Goal: Information Seeking & Learning: Check status

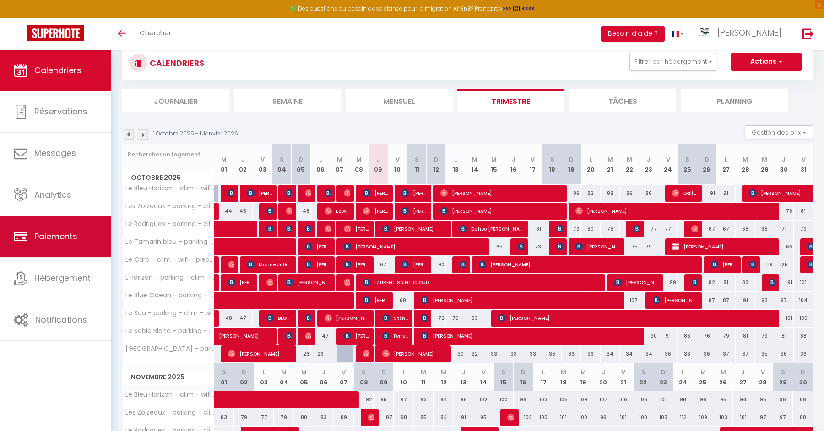
scroll to position [24, 0]
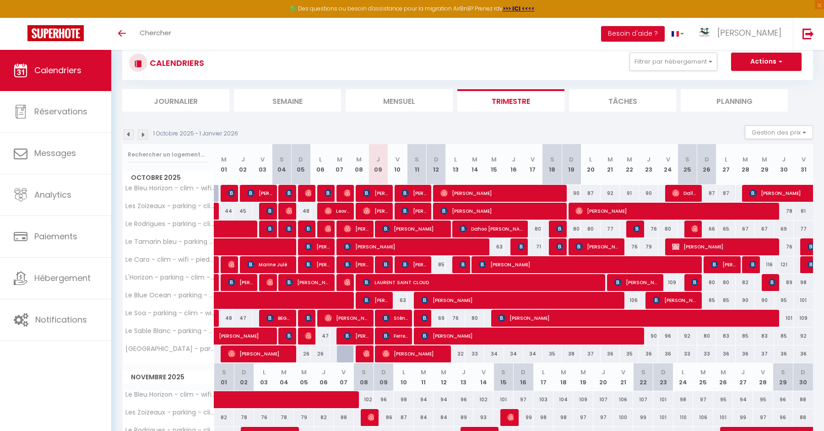
scroll to position [42, 0]
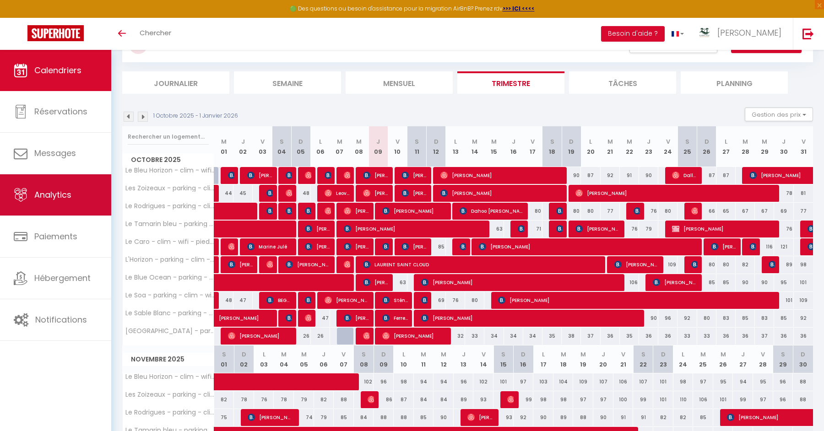
click at [91, 184] on link "Analytics" at bounding box center [55, 195] width 111 height 41
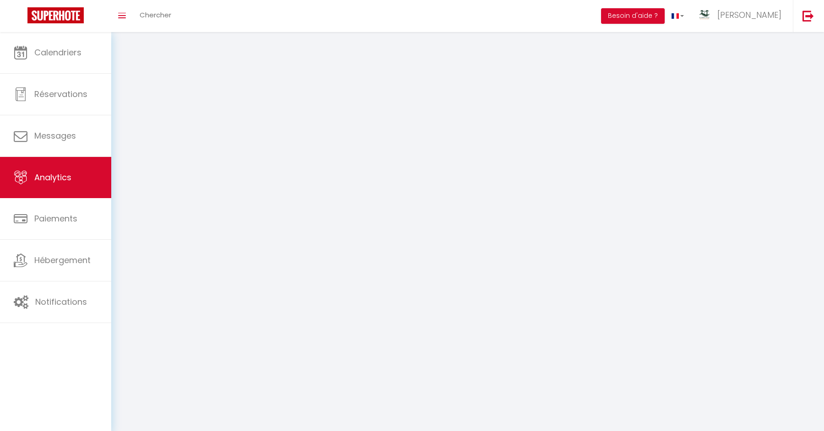
select select "2025"
select select "10"
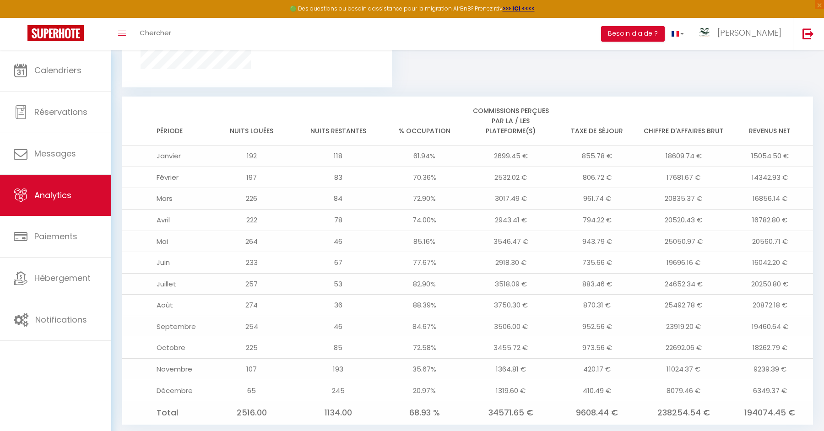
scroll to position [726, 0]
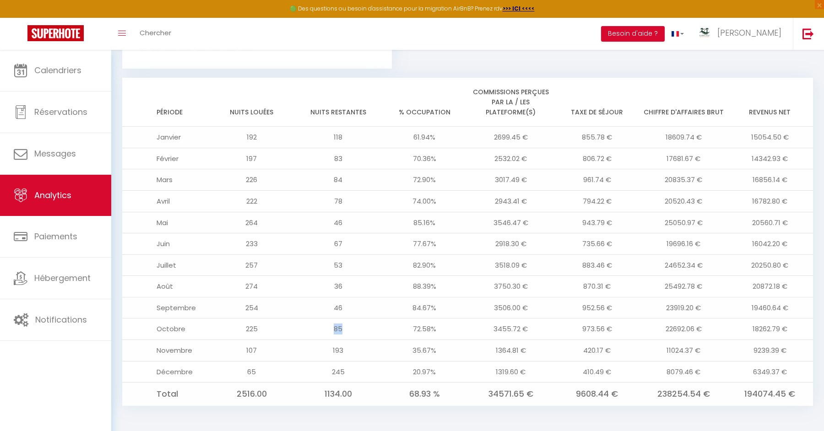
drag, startPoint x: 335, startPoint y: 327, endPoint x: 369, endPoint y: 327, distance: 33.9
click at [369, 327] on td "85" at bounding box center [338, 330] width 87 height 22
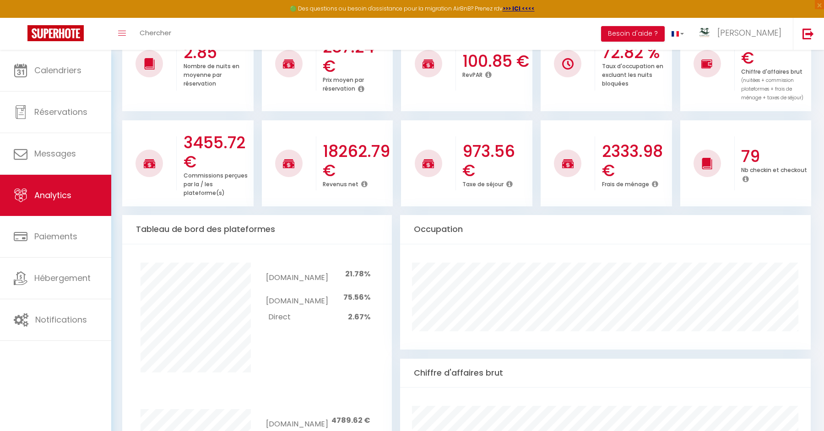
scroll to position [0, 0]
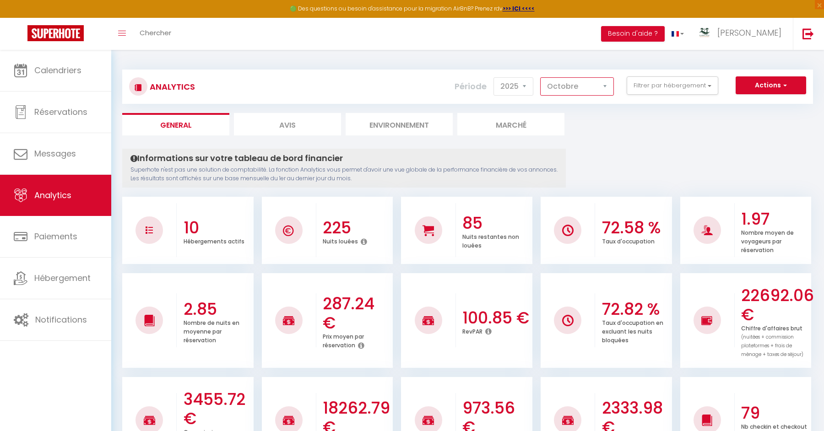
click at [595, 78] on select "[PERSON_NAME] Mars [PERSON_NAME] Juin Juillet Août Septembre Octobre Novembre D…" at bounding box center [577, 86] width 74 height 18
click at [662, 90] on button "Filtrer par hébergement" at bounding box center [673, 85] width 92 height 18
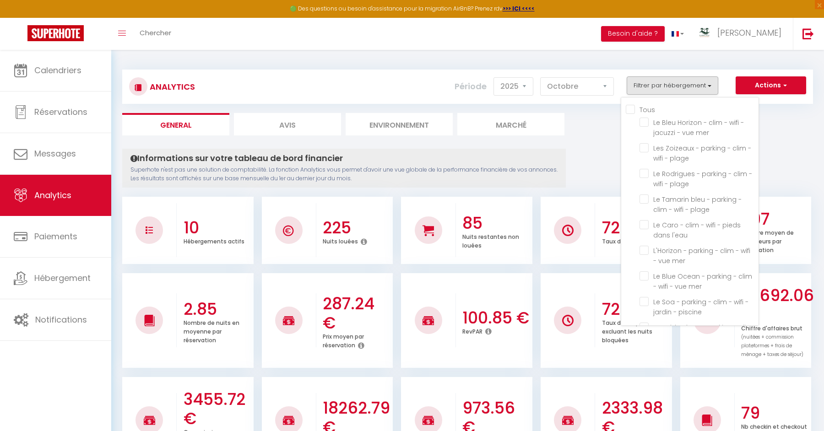
click at [646, 109] on input "Tous" at bounding box center [692, 108] width 133 height 9
checkbox input "true"
checkbox mer "true"
checkbox plage "true"
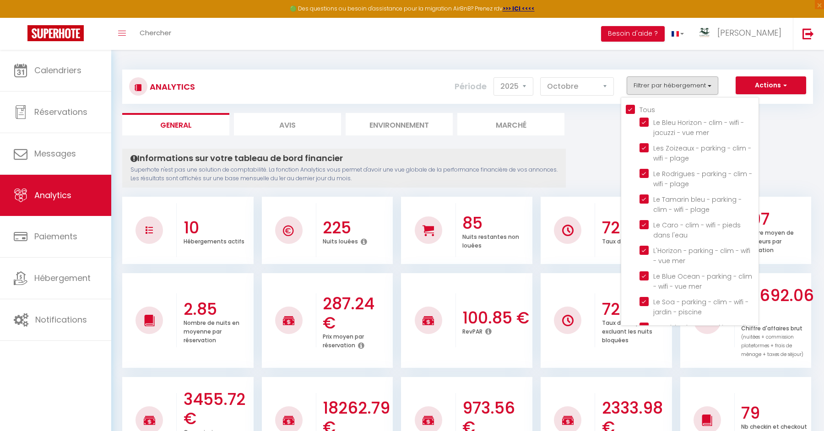
checkbox plage "true"
checkbox l\'eau "true"
checkbox mer "true"
checkbox piscine "true"
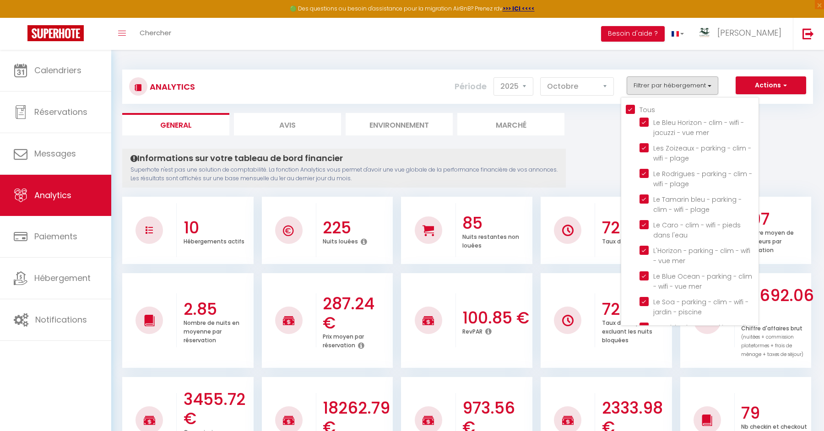
checkbox piscine "true"
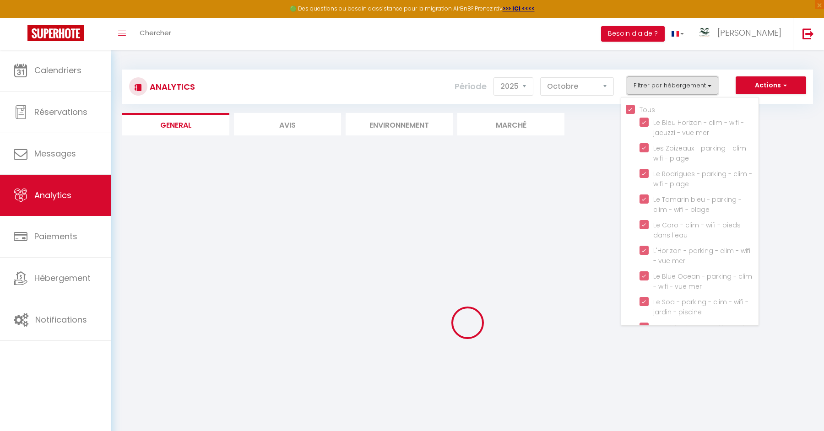
click at [674, 92] on button "Filtrer par hébergement" at bounding box center [673, 85] width 92 height 18
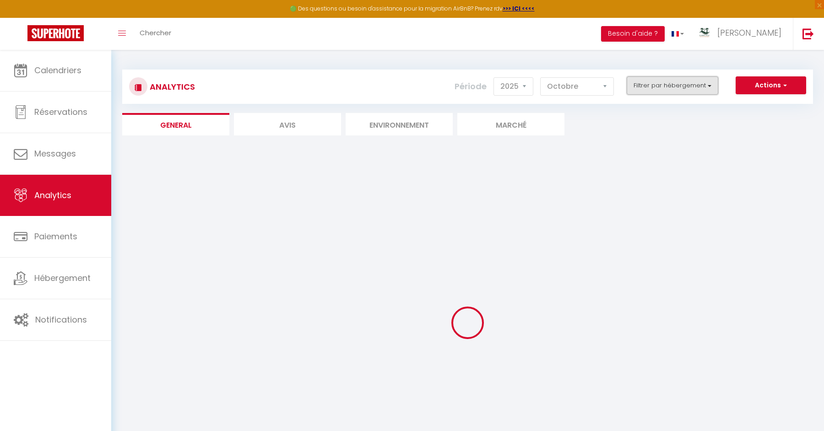
click at [674, 92] on button "Filtrer par hébergement" at bounding box center [673, 85] width 92 height 18
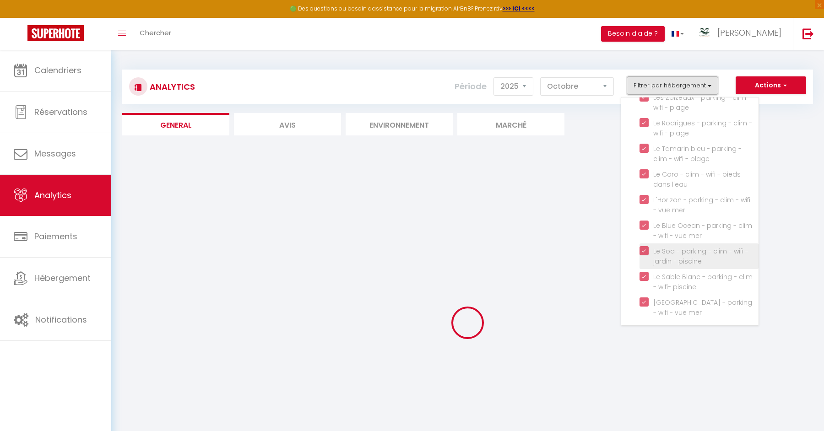
scroll to position [52, 0]
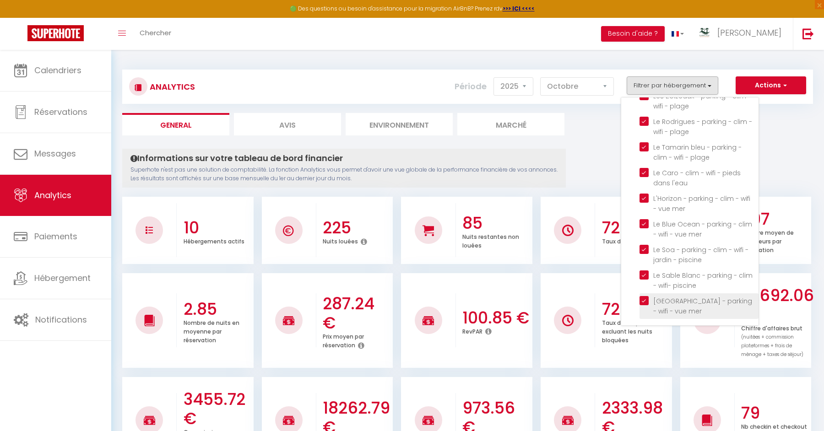
click at [647, 301] on mer "checkbox" at bounding box center [699, 300] width 119 height 9
checkbox mer "false"
checkbox input "false"
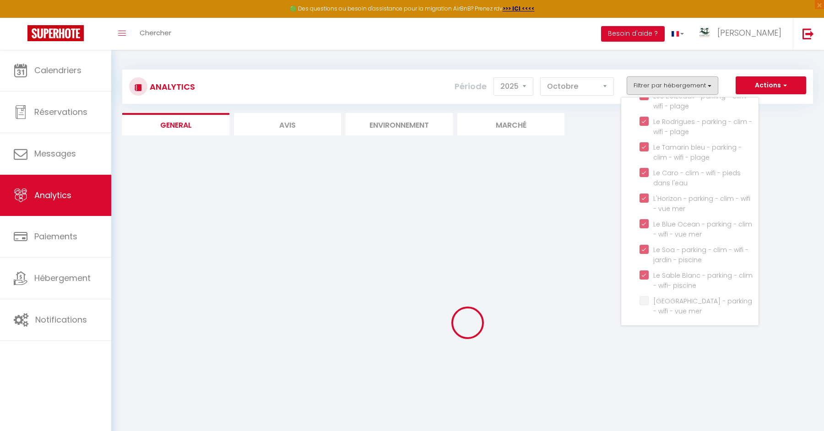
click at [554, 242] on div at bounding box center [467, 323] width 691 height 349
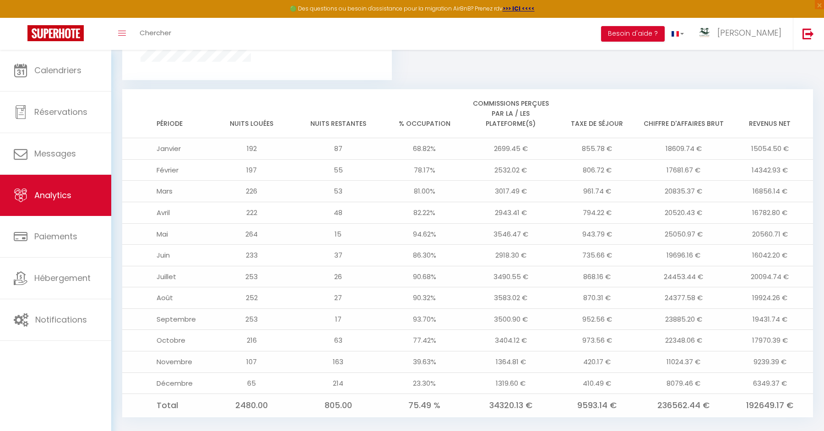
scroll to position [726, 0]
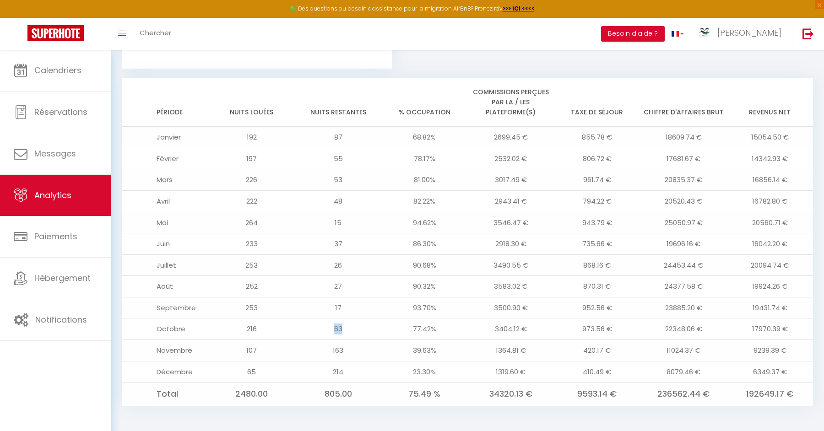
drag, startPoint x: 333, startPoint y: 327, endPoint x: 346, endPoint y: 327, distance: 13.3
click at [346, 327] on td "63" at bounding box center [338, 330] width 87 height 22
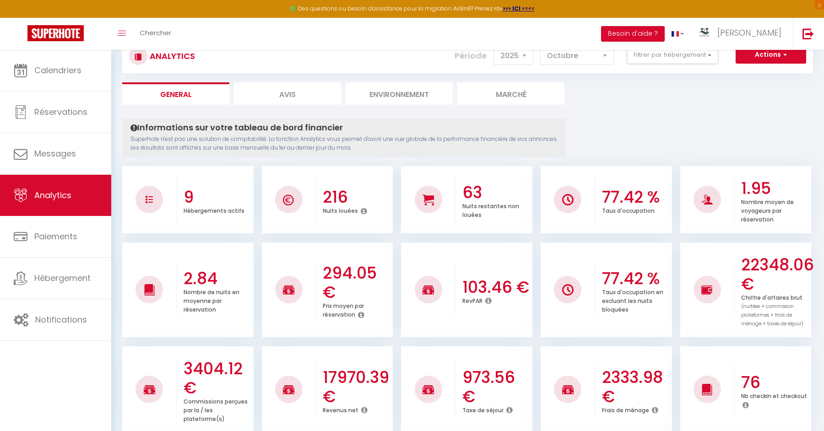
scroll to position [0, 0]
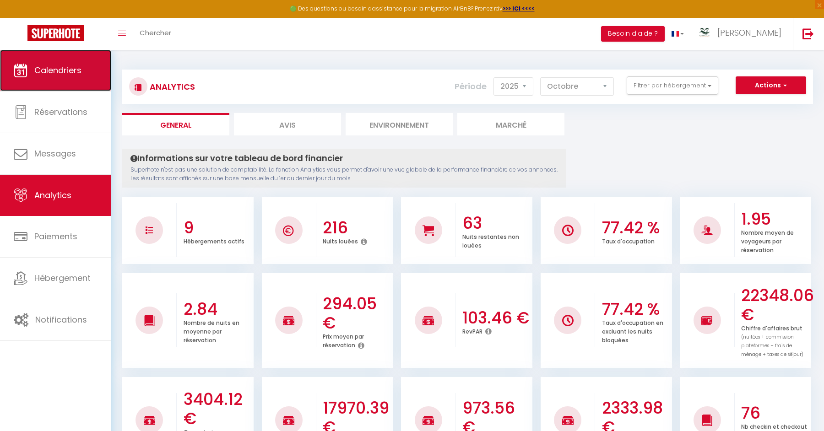
click at [66, 83] on link "Calendriers" at bounding box center [55, 70] width 111 height 41
